Goal: Information Seeking & Learning: Learn about a topic

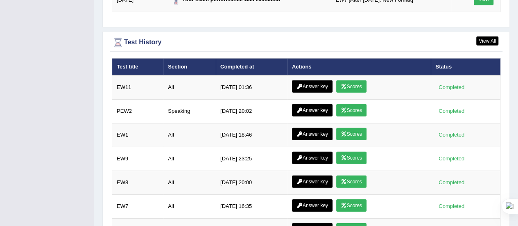
scroll to position [1159, 0]
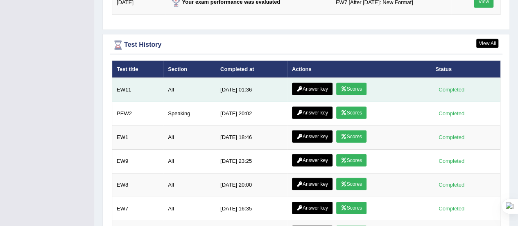
click at [344, 86] on icon at bounding box center [344, 88] width 6 height 5
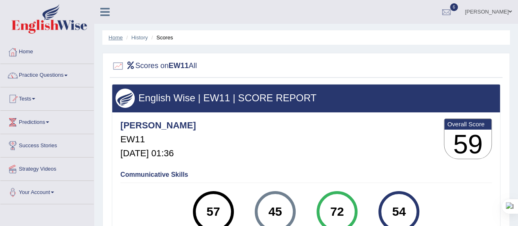
click at [111, 39] on link "Home" at bounding box center [116, 37] width 14 height 6
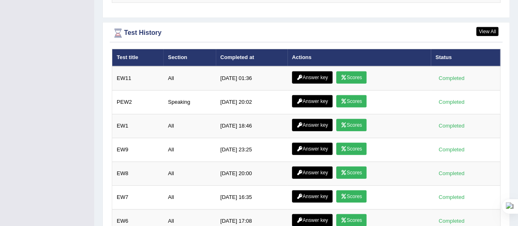
scroll to position [1181, 0]
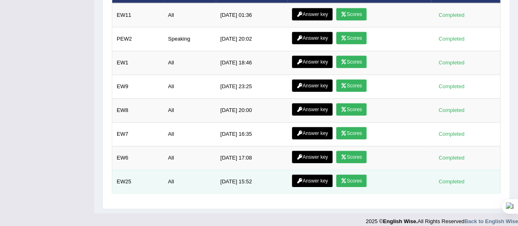
click at [347, 175] on link "Scores" at bounding box center [351, 181] width 30 height 12
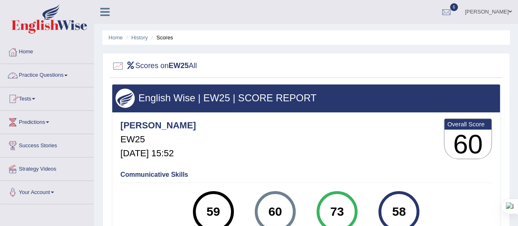
click at [68, 75] on span at bounding box center [65, 76] width 3 height 2
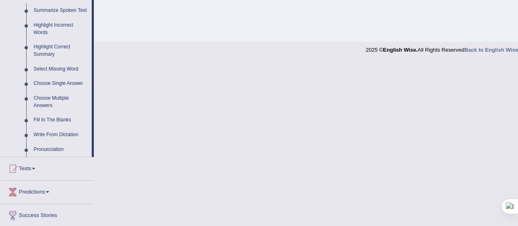
scroll to position [368, 0]
click at [70, 136] on link "Write From Dictation" at bounding box center [61, 134] width 62 height 15
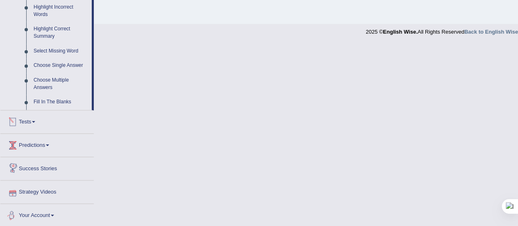
scroll to position [320, 0]
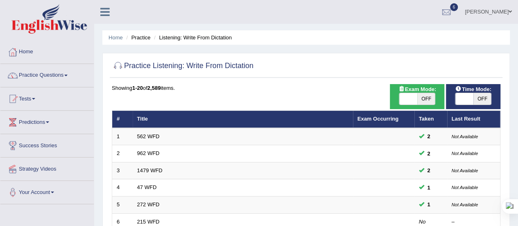
click at [424, 100] on span "OFF" at bounding box center [426, 98] width 18 height 11
checkbox input "true"
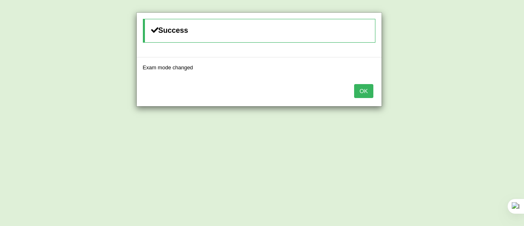
click at [369, 89] on button "OK" at bounding box center [363, 91] width 19 height 14
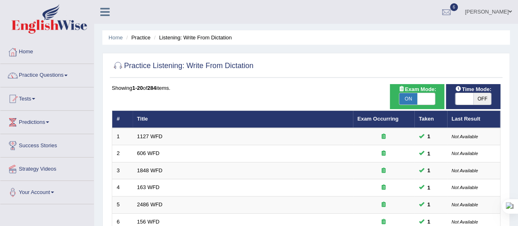
click at [479, 98] on span "OFF" at bounding box center [483, 98] width 18 height 11
checkbox input "true"
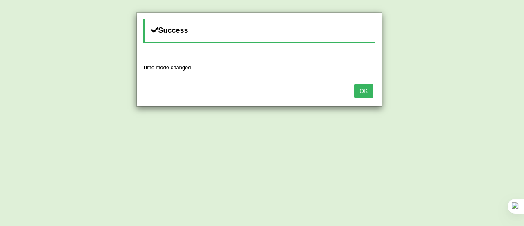
click at [363, 89] on button "OK" at bounding box center [363, 91] width 19 height 14
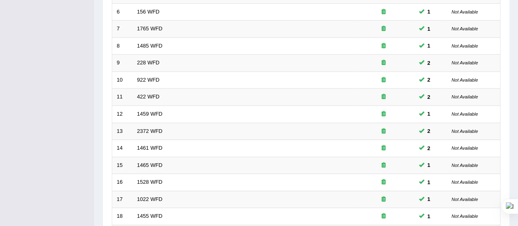
scroll to position [313, 0]
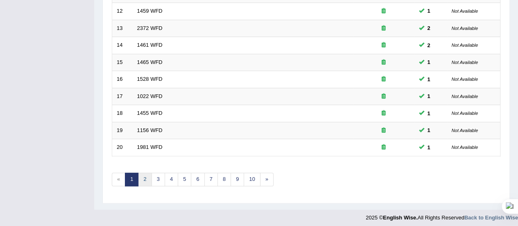
click at [147, 177] on link "2" at bounding box center [145, 179] width 14 height 14
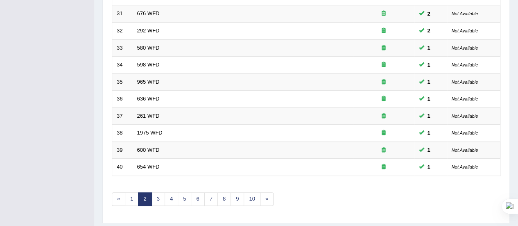
scroll to position [313, 0]
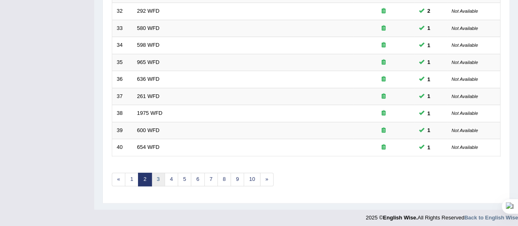
click at [159, 180] on link "3" at bounding box center [159, 179] width 14 height 14
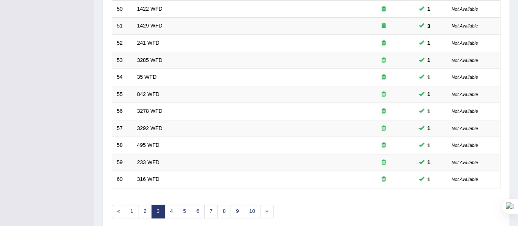
scroll to position [282, 0]
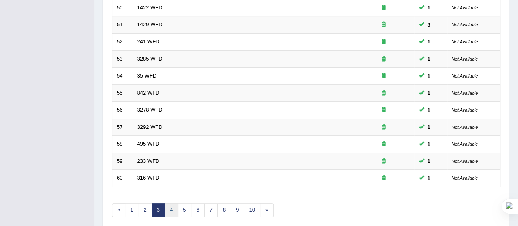
click at [169, 206] on link "4" at bounding box center [172, 210] width 14 height 14
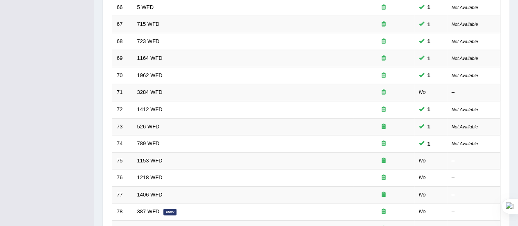
scroll to position [215, 0]
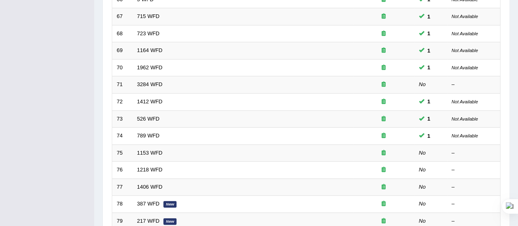
scroll to position [215, 0]
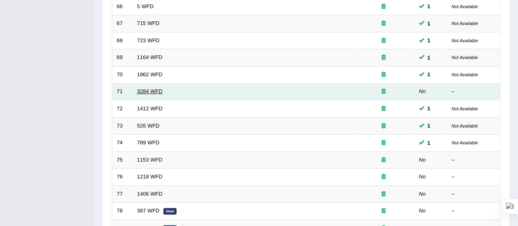
click at [150, 89] on link "3284 WFD" at bounding box center [149, 91] width 25 height 6
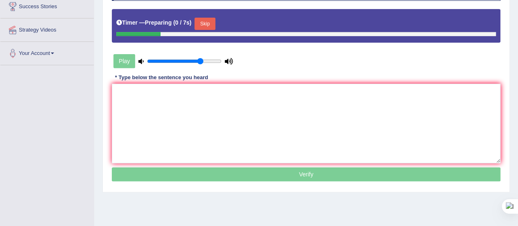
scroll to position [139, 0]
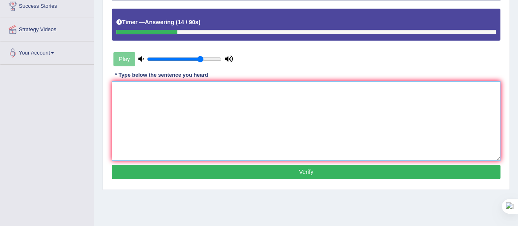
click at [156, 91] on textarea at bounding box center [306, 120] width 389 height 79
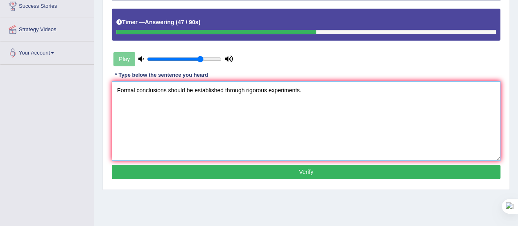
click at [173, 90] on textarea "Formal conclusions should be established through rigorous experiments." at bounding box center [306, 120] width 389 height 79
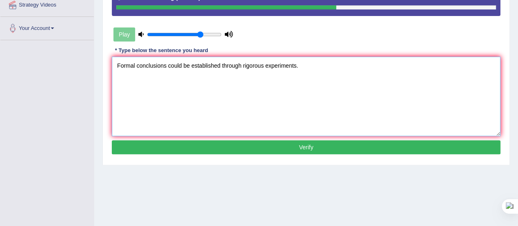
scroll to position [165, 0]
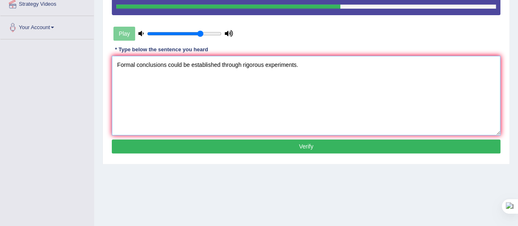
type textarea "Formal conclusions could be established through rigorous experiments."
click at [268, 145] on button "Verify" at bounding box center [306, 146] width 389 height 14
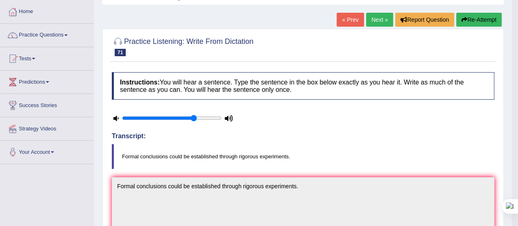
scroll to position [0, 0]
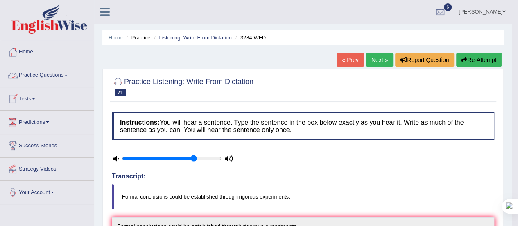
click at [66, 76] on link "Practice Questions" at bounding box center [46, 74] width 93 height 20
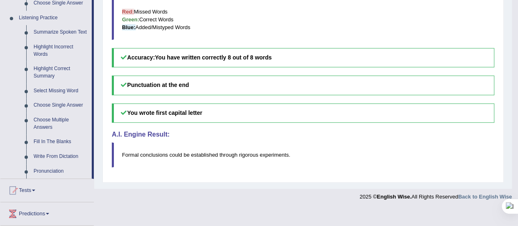
scroll to position [347, 0]
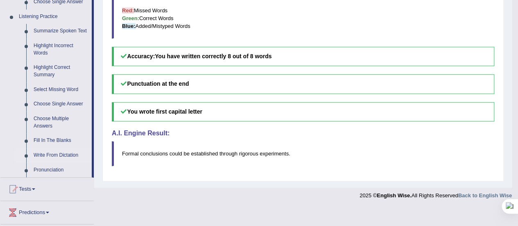
click at [65, 154] on link "Write From Dictation" at bounding box center [61, 155] width 62 height 15
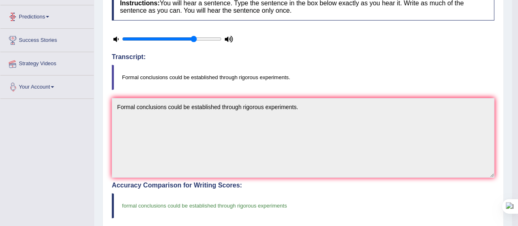
scroll to position [100, 0]
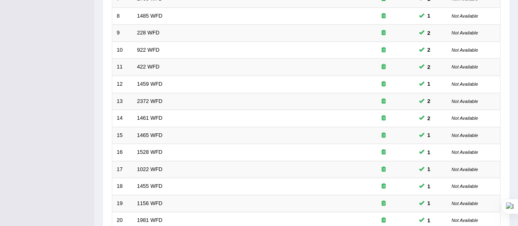
scroll to position [313, 0]
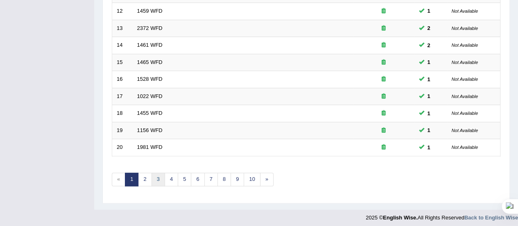
click at [156, 181] on link "3" at bounding box center [159, 179] width 14 height 14
click at [165, 179] on link "4" at bounding box center [172, 179] width 14 height 14
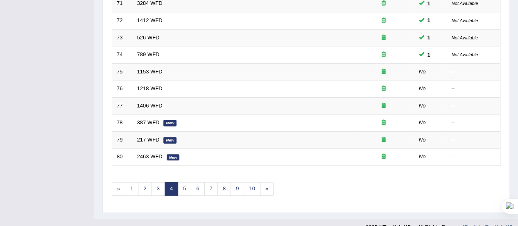
scroll to position [313, 0]
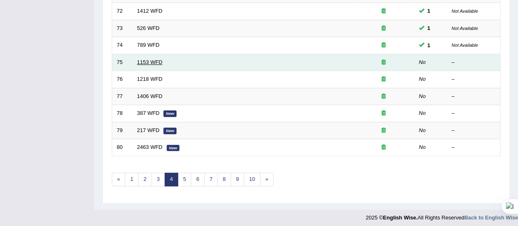
click at [151, 59] on link "1153 WFD" at bounding box center [149, 62] width 25 height 6
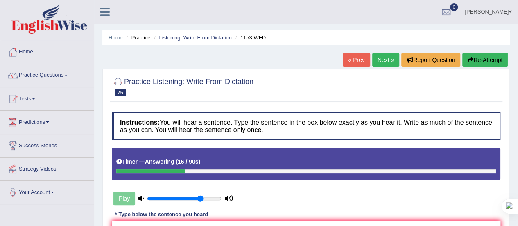
click at [468, 61] on icon "button" at bounding box center [471, 60] width 6 height 6
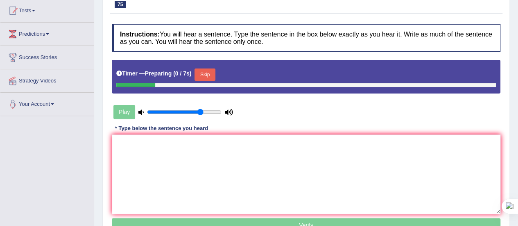
scroll to position [89, 0]
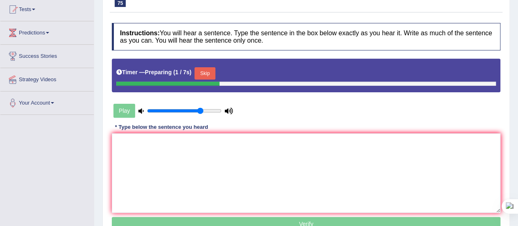
click at [206, 73] on button "Skip" at bounding box center [205, 73] width 20 height 12
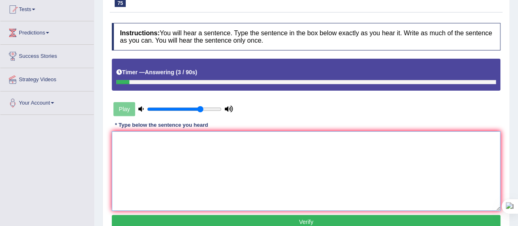
click at [145, 145] on textarea at bounding box center [306, 170] width 389 height 79
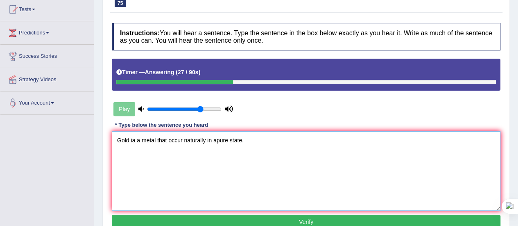
click at [215, 140] on textarea "Gold ia a metal that occur naturally in apure state." at bounding box center [306, 170] width 389 height 79
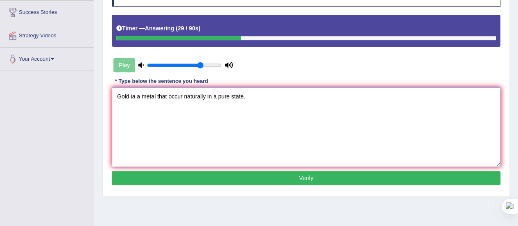
scroll to position [134, 0]
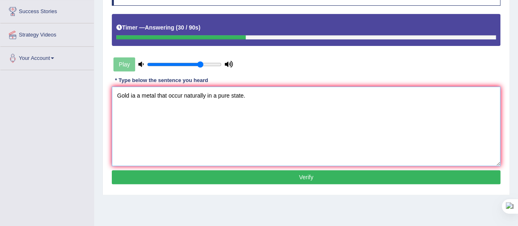
type textarea "Gold ia a metal that occur naturally in a pure state."
click at [255, 177] on button "Verify" at bounding box center [306, 177] width 389 height 14
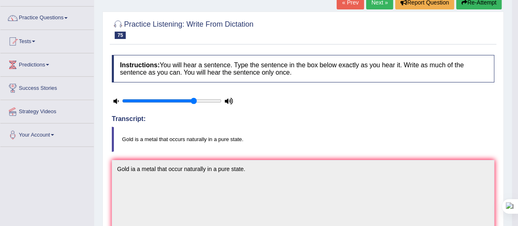
scroll to position [0, 0]
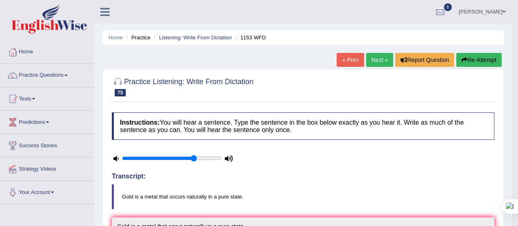
click at [376, 55] on link "Next »" at bounding box center [379, 60] width 27 height 14
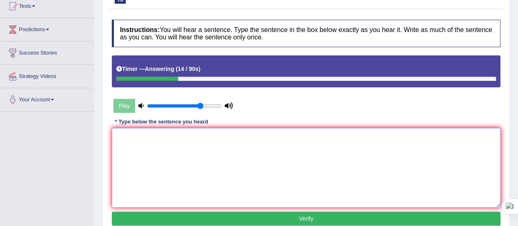
click at [120, 141] on textarea at bounding box center [306, 167] width 389 height 79
click at [120, 141] on textarea "Medical books and journal" at bounding box center [306, 167] width 389 height 79
click at [184, 137] on textarea "Medical books and journal" at bounding box center [306, 167] width 389 height 79
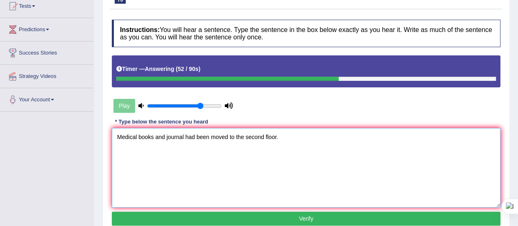
click at [194, 136] on textarea "Medical books and journal had been moved to the second floor." at bounding box center [306, 167] width 389 height 79
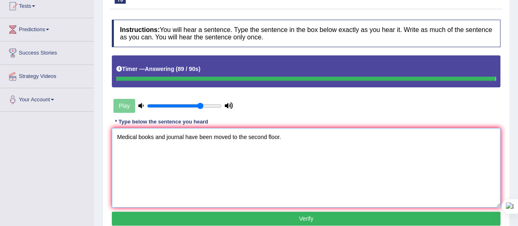
type textarea "Medical books and journal have been moved to the second floor."
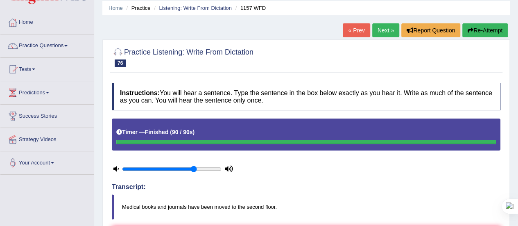
scroll to position [18, 0]
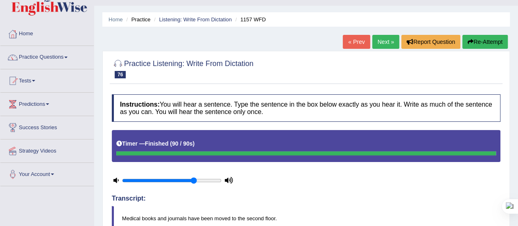
click at [375, 42] on link "Next »" at bounding box center [385, 42] width 27 height 14
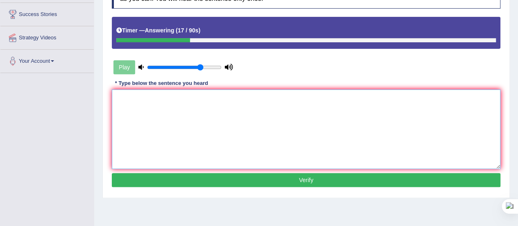
click at [181, 136] on textarea at bounding box center [306, 128] width 389 height 79
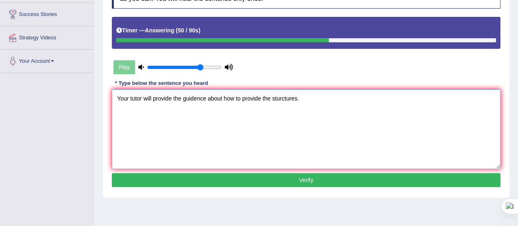
click at [280, 97] on textarea "Your tutor will provide the guidence about how to provide the sturctures." at bounding box center [306, 128] width 389 height 79
click at [278, 95] on textarea "Your tutor will provide the guidence about how to provide the strctures." at bounding box center [306, 128] width 389 height 79
type textarea "Your tutor will provide the guidence about how to provide the structures."
click at [286, 179] on button "Verify" at bounding box center [306, 180] width 389 height 14
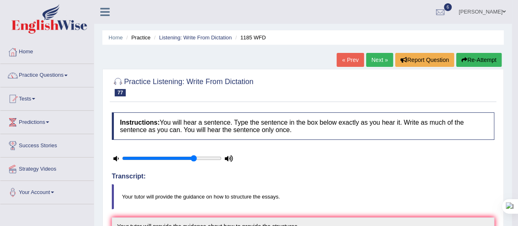
click at [372, 57] on link "Next »" at bounding box center [379, 60] width 27 height 14
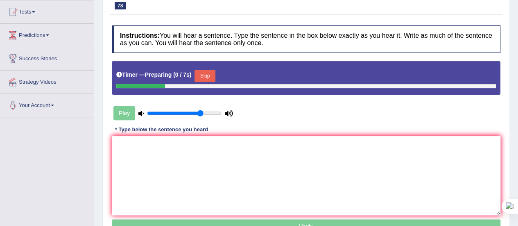
scroll to position [87, 0]
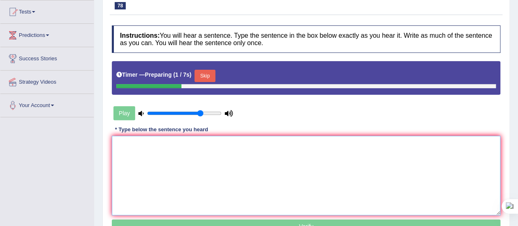
click at [168, 159] on textarea at bounding box center [306, 175] width 389 height 79
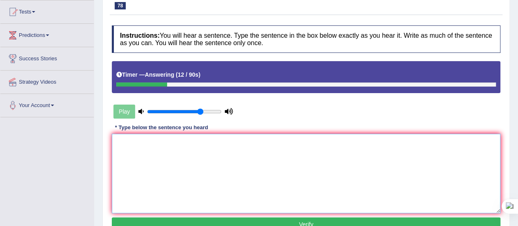
scroll to position [0, 0]
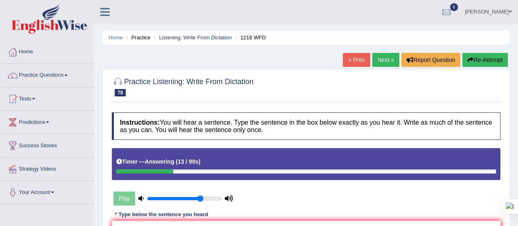
click at [483, 55] on button "Re-Attempt" at bounding box center [484, 60] width 45 height 14
click at [483, 57] on button "Re-Attempt" at bounding box center [484, 60] width 45 height 14
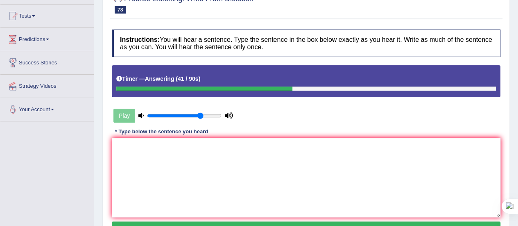
scroll to position [84, 0]
